Goal: Complete application form

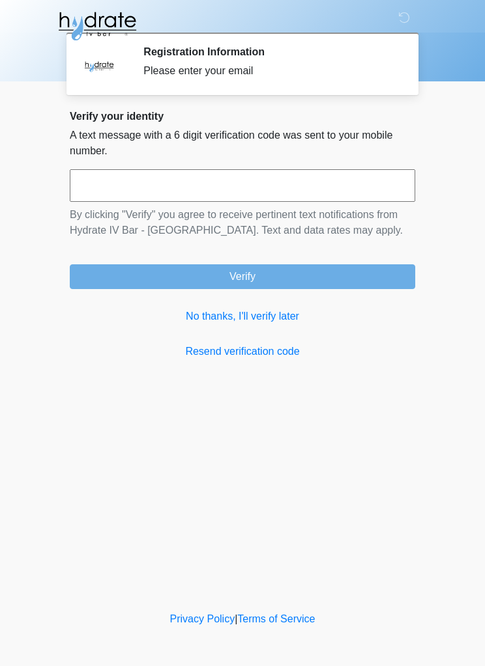
click at [282, 322] on link "No thanks, I'll verify later" at bounding box center [242, 317] width 345 height 16
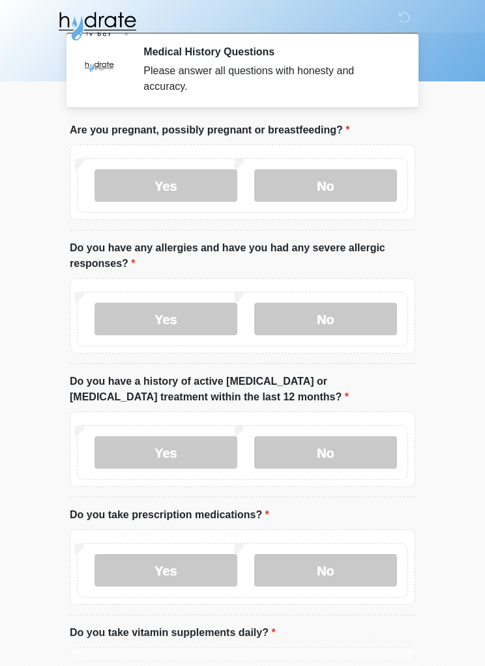
click at [343, 188] on label "No" at bounding box center [325, 185] width 143 height 33
click at [335, 322] on label "No" at bounding box center [325, 319] width 143 height 33
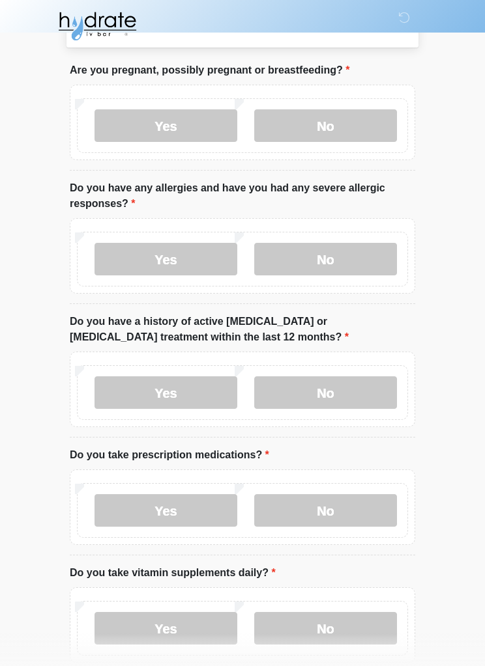
scroll to position [81, 0]
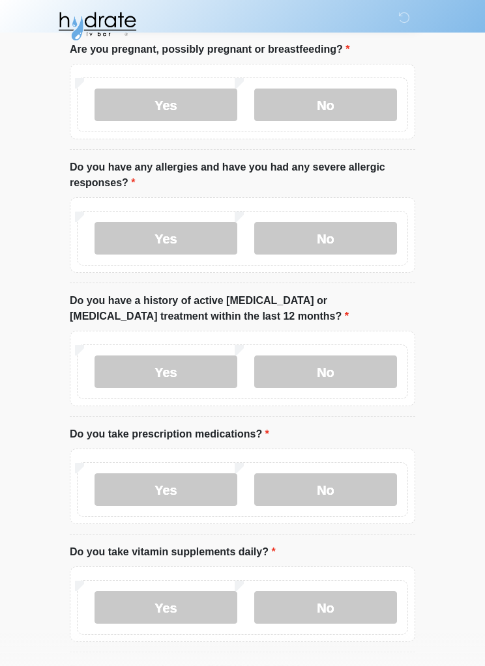
click at [344, 369] on label "No" at bounding box center [325, 372] width 143 height 33
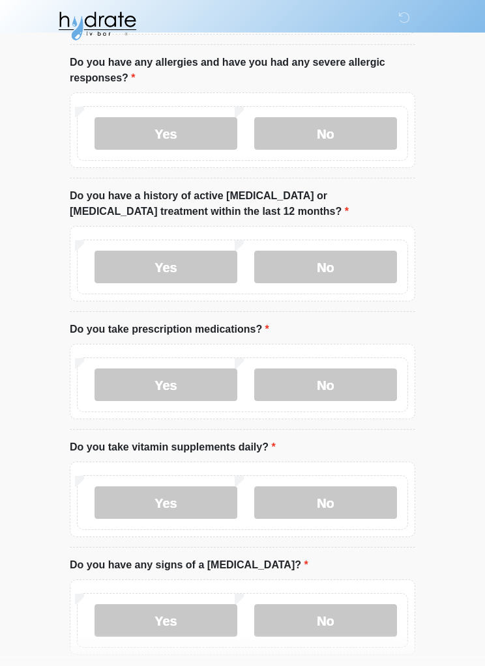
scroll to position [208, 0]
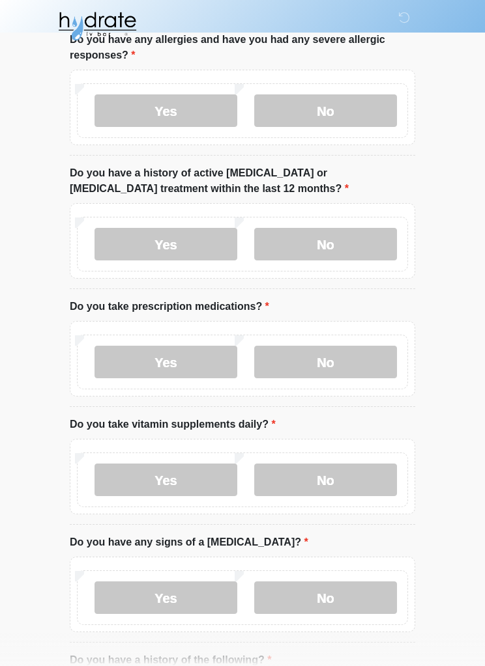
click at [345, 366] on label "No" at bounding box center [325, 362] width 143 height 33
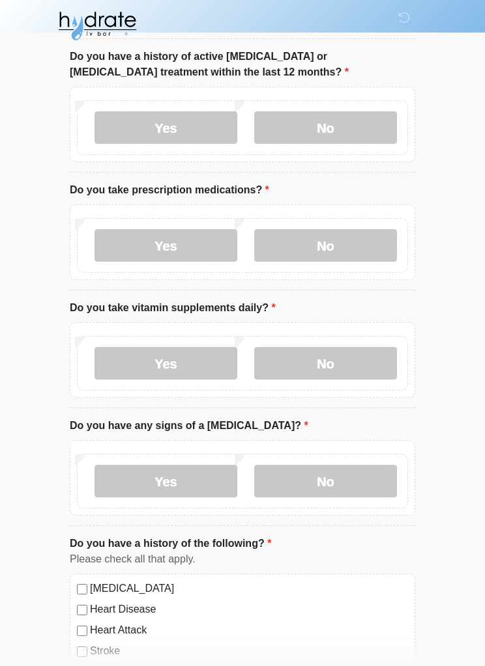
scroll to position [326, 0]
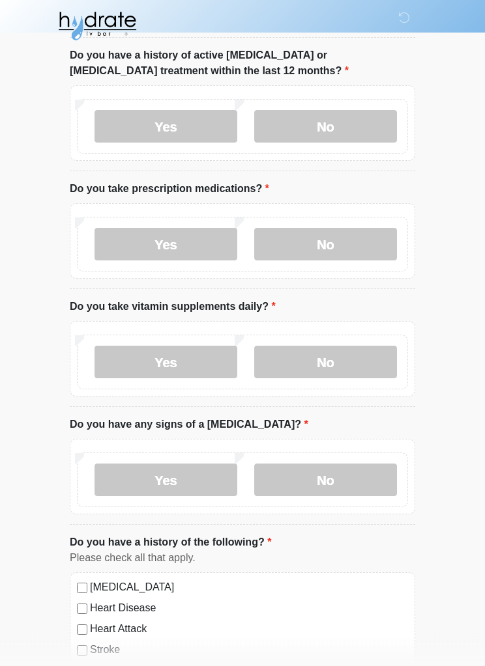
click at [167, 356] on label "Yes" at bounding box center [165, 363] width 143 height 33
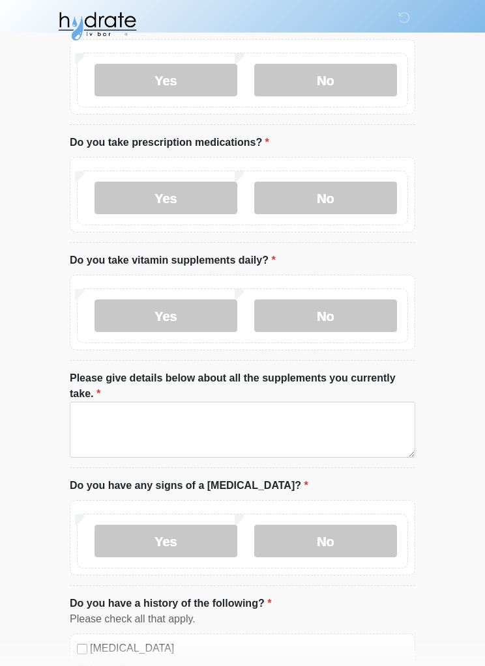
scroll to position [373, 0]
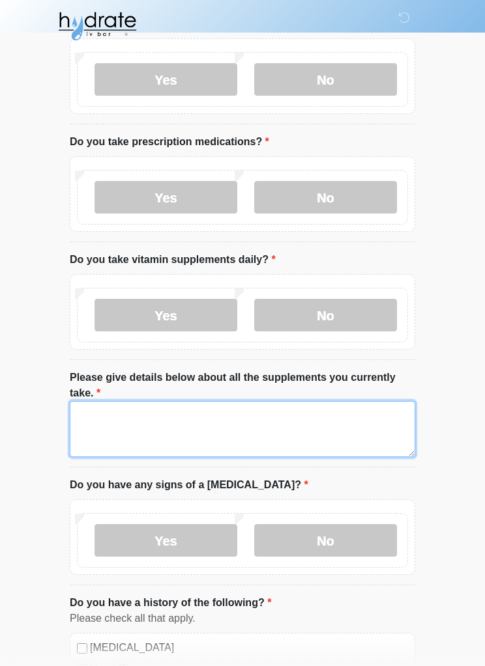
click at [202, 426] on textarea "Please give details below about all the supplements you currently take." at bounding box center [242, 429] width 345 height 56
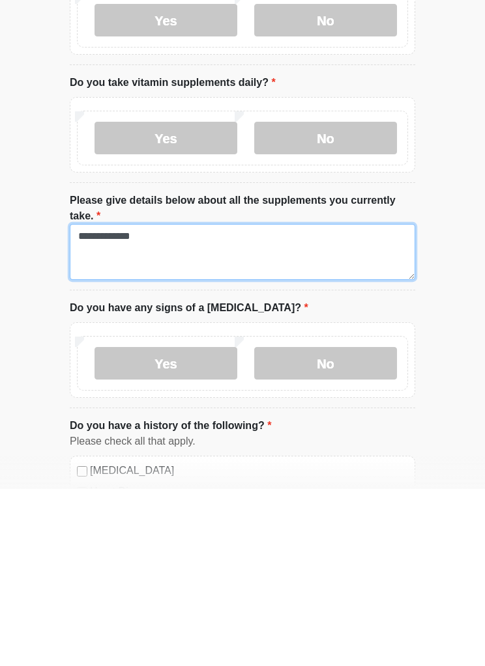
type textarea "**********"
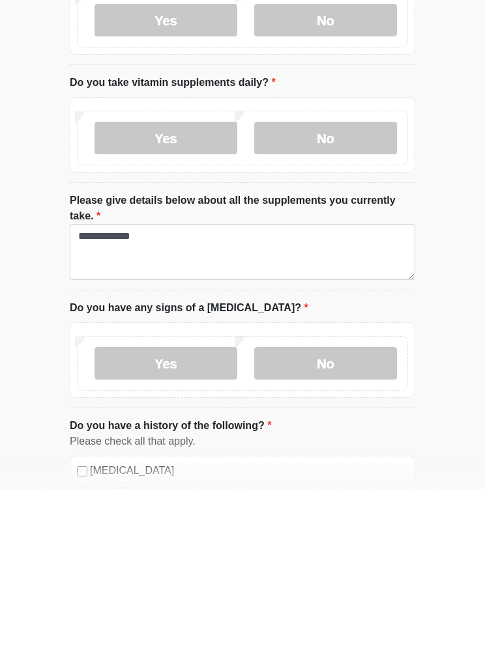
click at [336, 524] on label "No" at bounding box center [325, 540] width 143 height 33
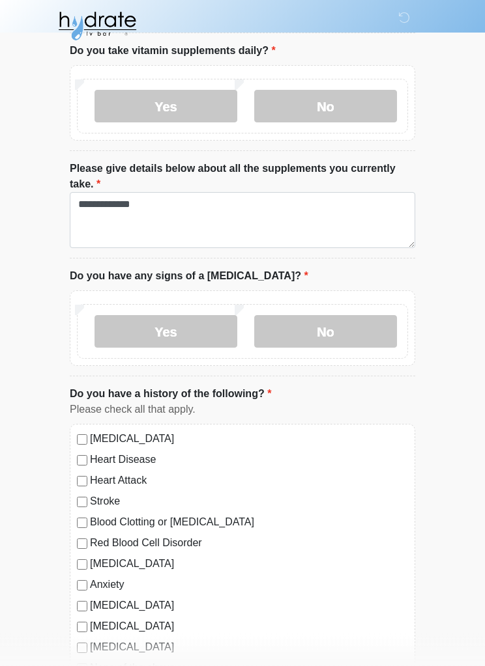
scroll to position [675, 0]
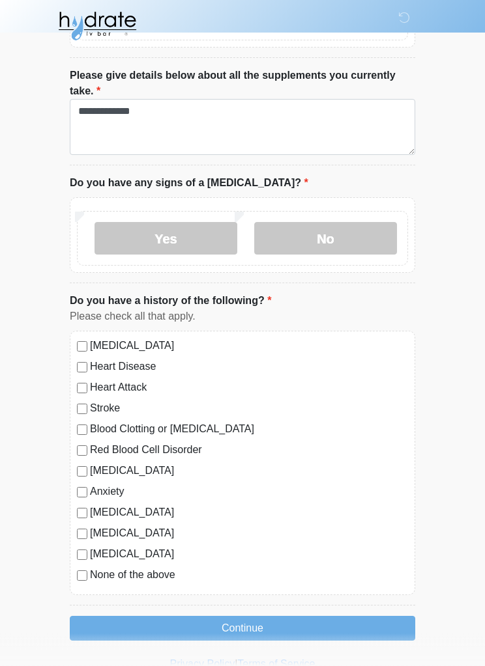
click at [266, 621] on button "Continue" at bounding box center [242, 629] width 345 height 25
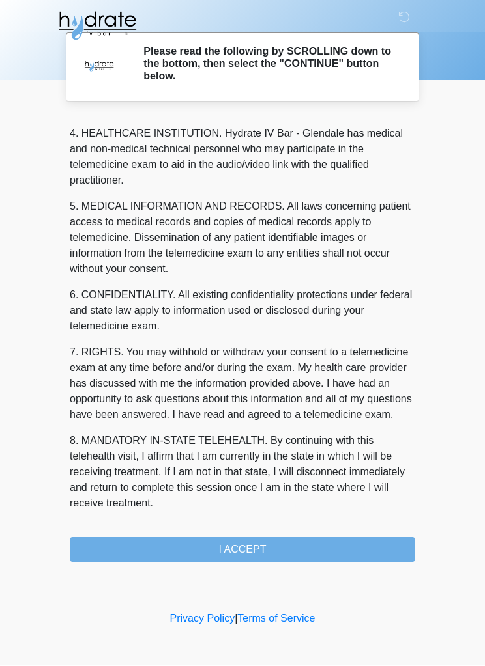
scroll to position [381, 0]
click at [268, 544] on button "I ACCEPT" at bounding box center [242, 550] width 345 height 25
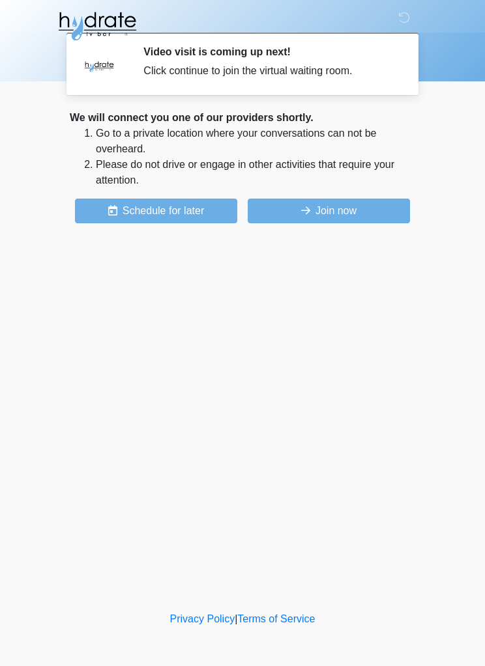
click at [337, 212] on button "Join now" at bounding box center [329, 211] width 162 height 25
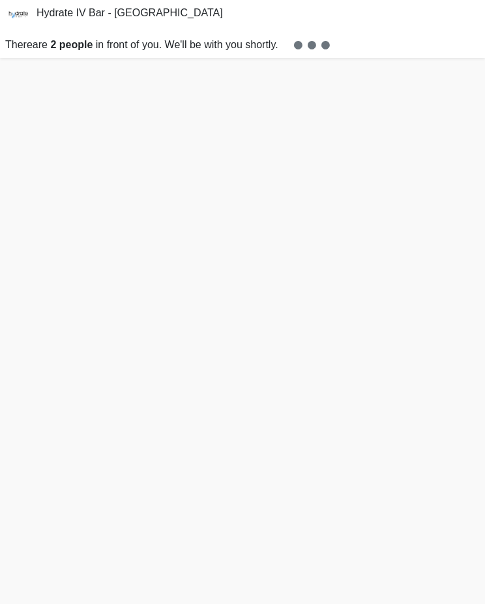
scroll to position [4, 0]
